Goal: Navigation & Orientation: Find specific page/section

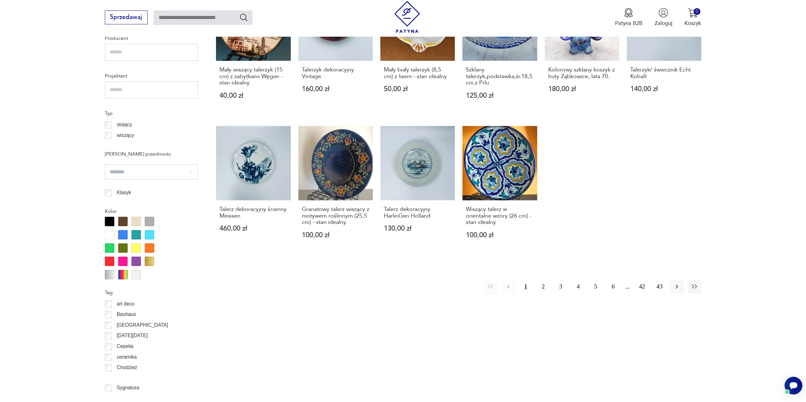
scroll to position [489, 0]
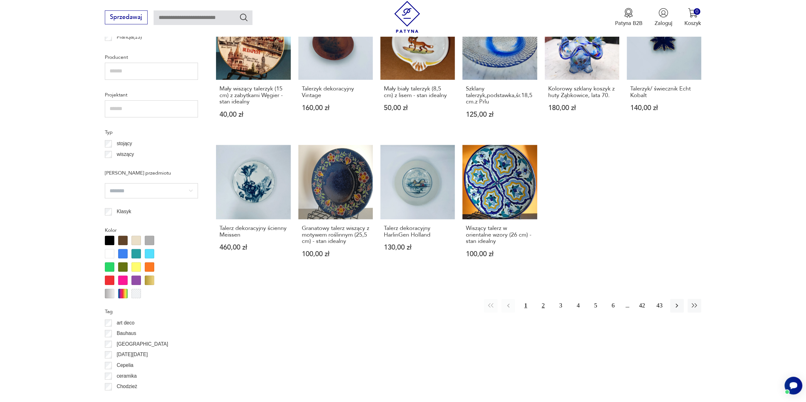
click at [544, 299] on button "2" at bounding box center [543, 306] width 14 height 14
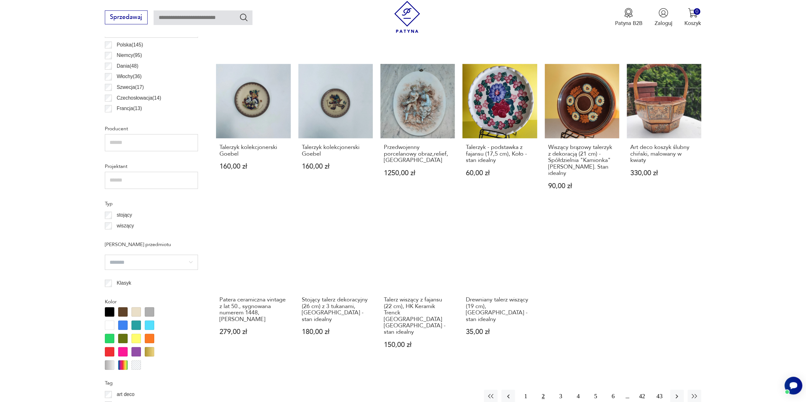
scroll to position [427, 0]
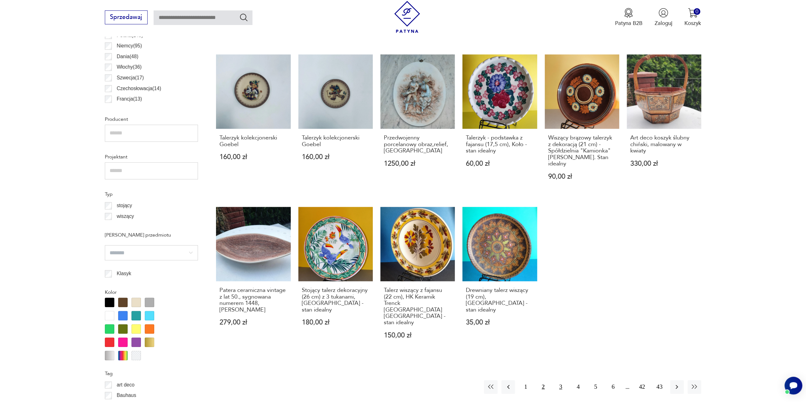
click at [560, 381] on button "3" at bounding box center [561, 388] width 14 height 14
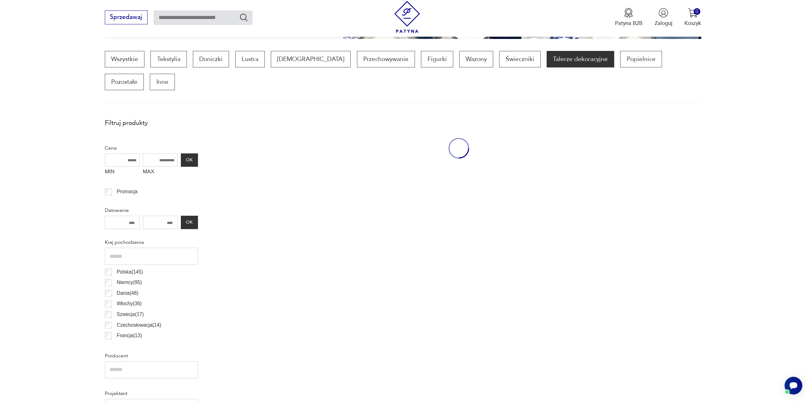
scroll to position [188, 0]
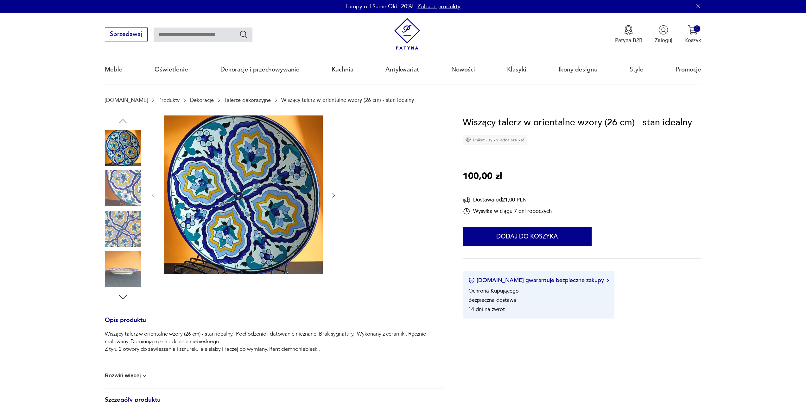
click at [113, 180] on img at bounding box center [123, 188] width 36 height 36
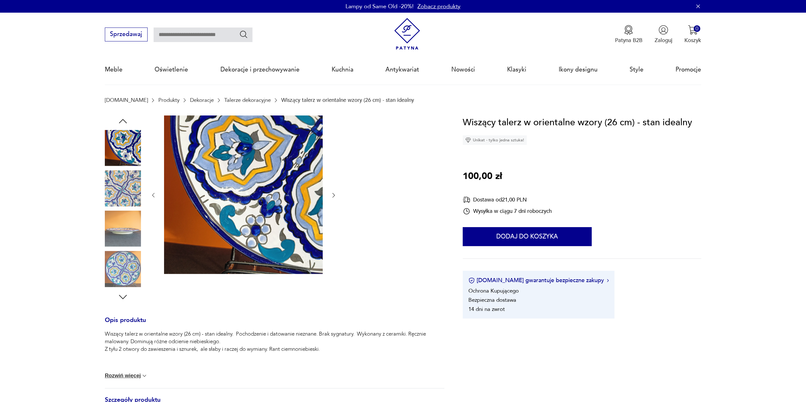
click at [126, 250] on div at bounding box center [123, 209] width 36 height 158
click at [125, 264] on img at bounding box center [123, 269] width 36 height 36
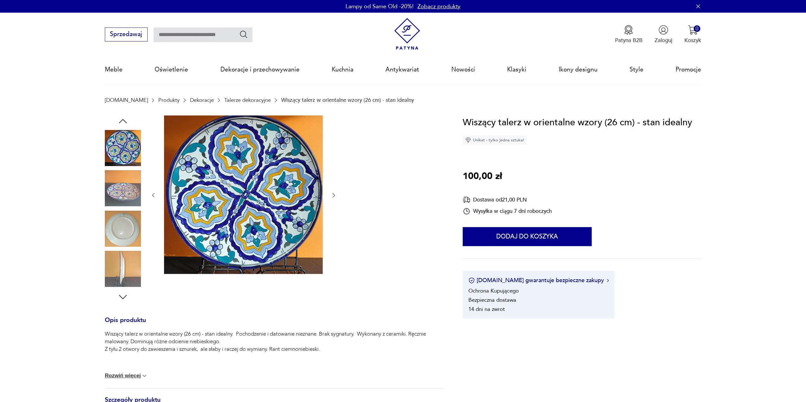
click at [123, 244] on img at bounding box center [123, 229] width 36 height 36
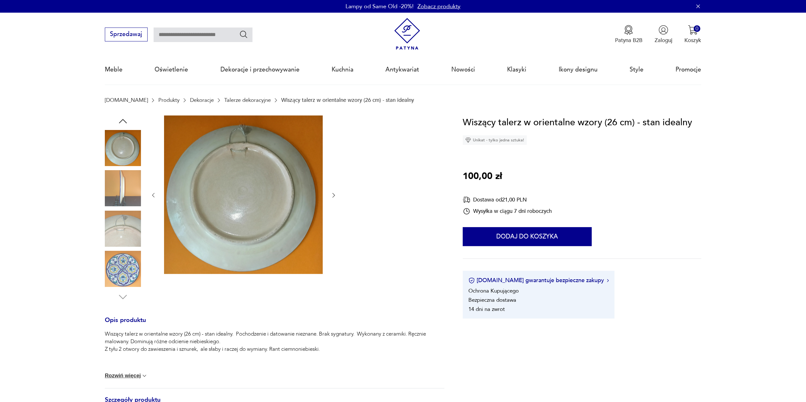
click at [124, 241] on img at bounding box center [123, 229] width 36 height 36
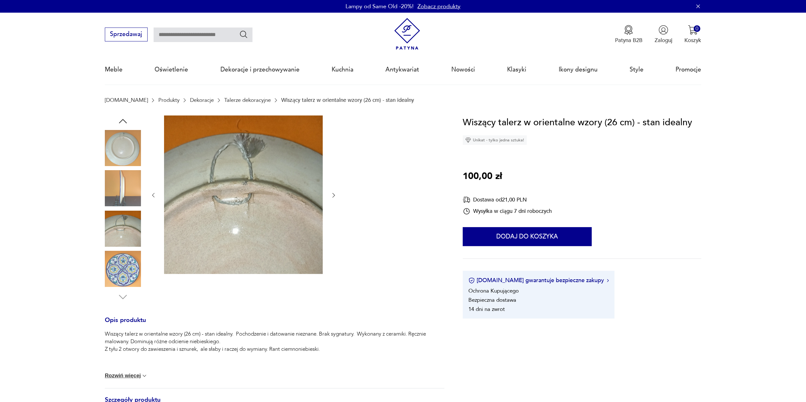
click at [121, 262] on img at bounding box center [123, 269] width 36 height 36
